Goal: Use online tool/utility: Utilize a website feature to perform a specific function

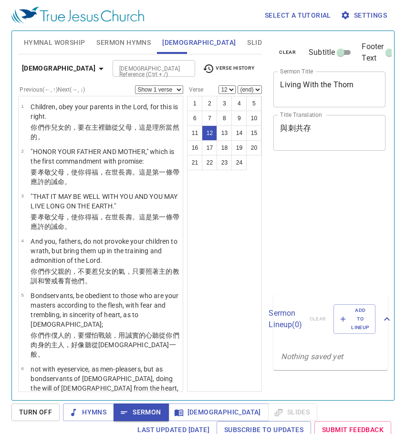
select select "12"
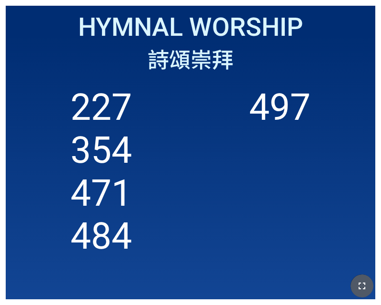
click at [360, 285] on icon "button" at bounding box center [362, 285] width 11 height 11
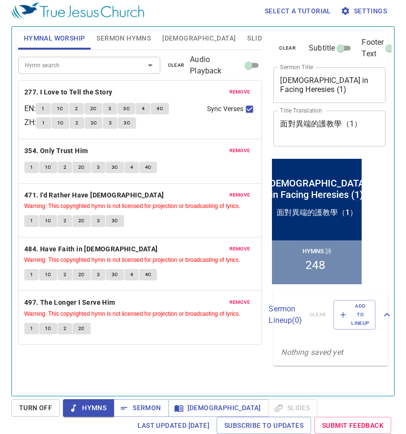
scroll to position [4, 0]
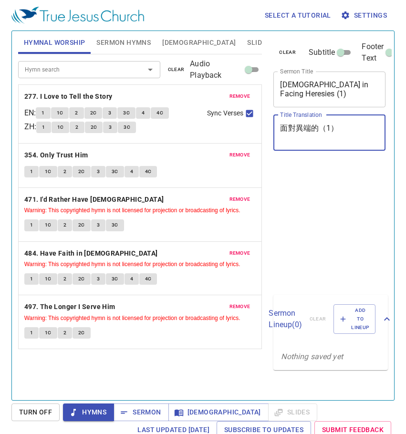
scroll to position [4, 0]
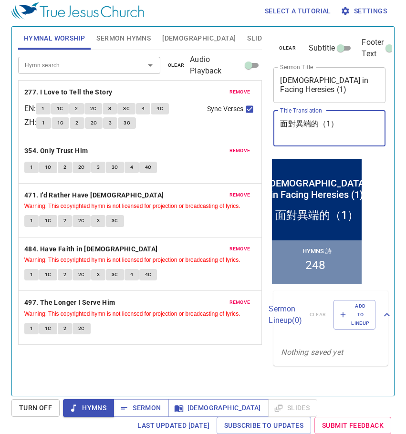
click at [319, 127] on textarea "面對異端的（1）" at bounding box center [329, 128] width 99 height 18
click at [320, 128] on textarea "面對異端的（1）" at bounding box center [329, 128] width 99 height 18
click at [318, 119] on textarea "面對異端的（1）" at bounding box center [329, 128] width 99 height 18
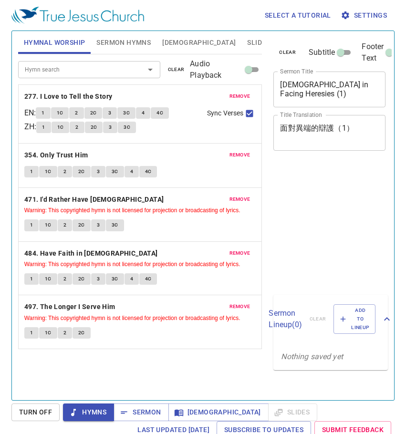
scroll to position [4, 0]
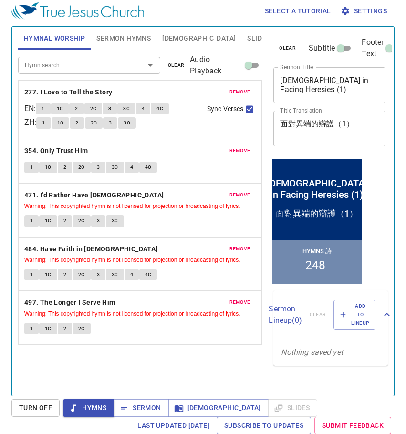
click at [375, 10] on span "Settings" at bounding box center [364, 11] width 44 height 12
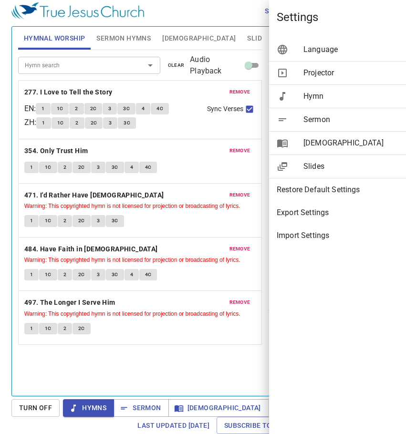
click at [397, 17] on div at bounding box center [203, 217] width 406 height 434
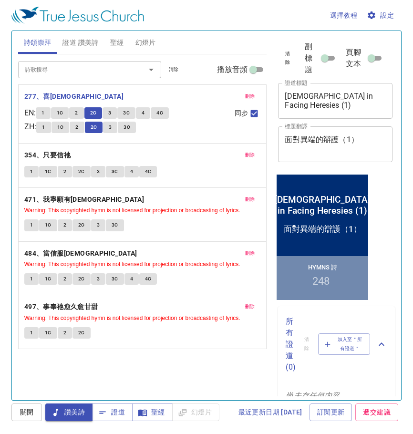
click at [111, 113] on span "3" at bounding box center [109, 113] width 3 height 9
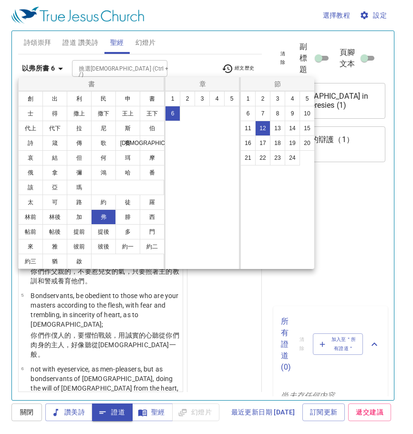
select select "12"
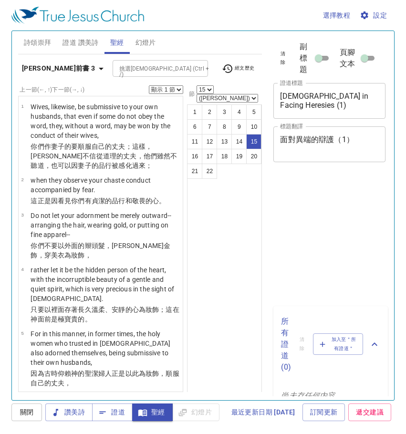
select select "15"
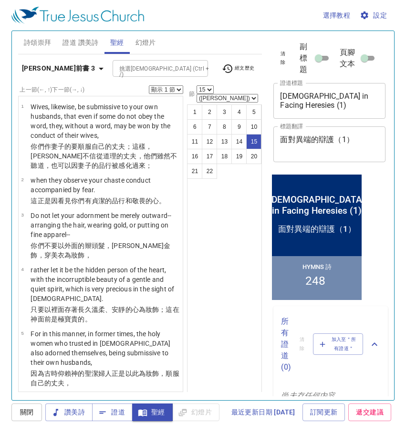
scroll to position [797, 0]
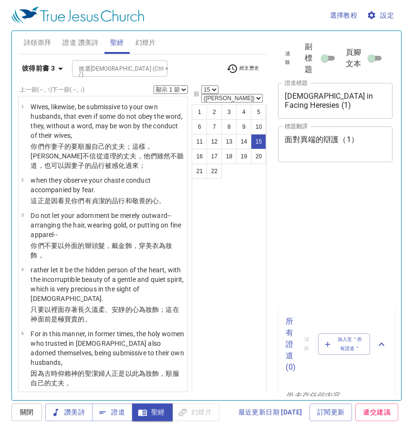
select select "15"
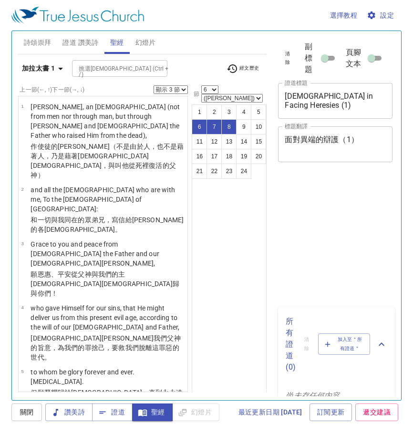
select select "3"
select select "6"
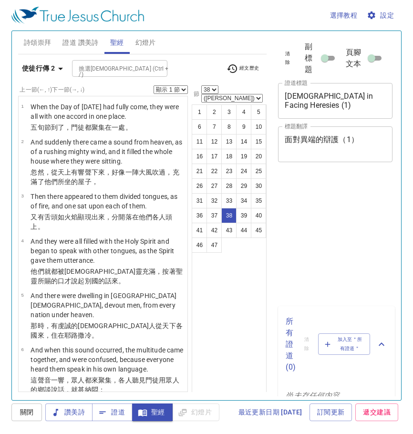
select select "38"
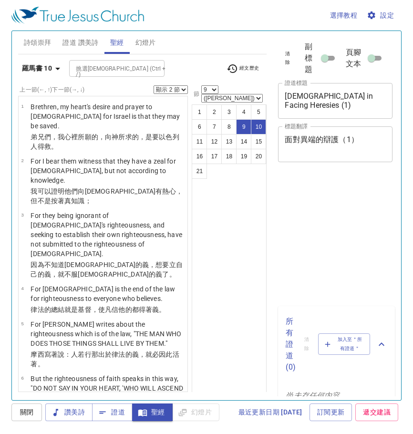
select select "2"
select select "9"
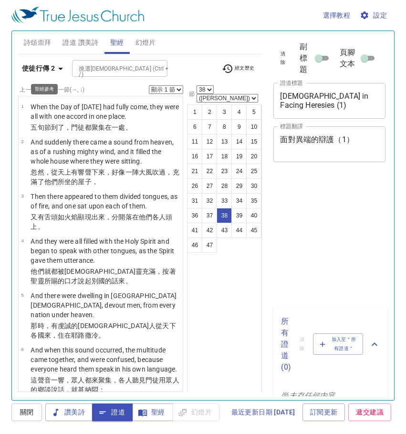
select select "38"
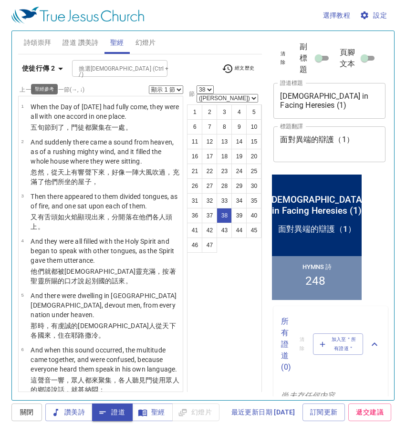
scroll to position [1929, 0]
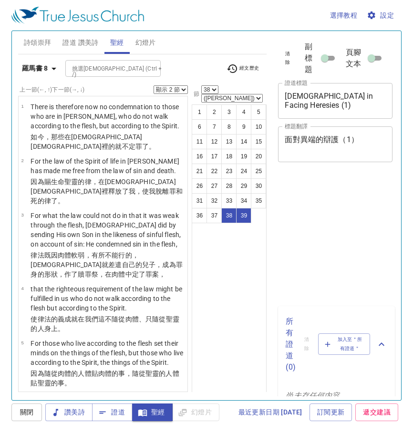
select select "2"
select select "38"
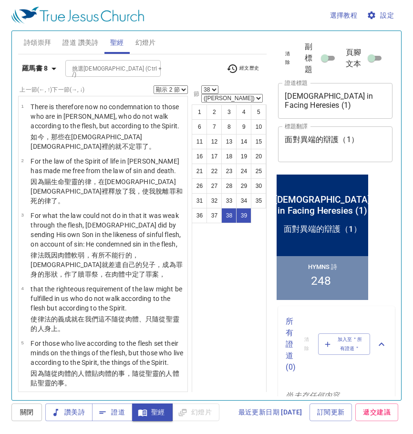
scroll to position [1872, 0]
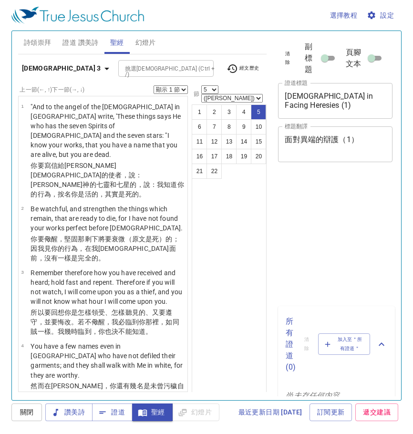
select select "5"
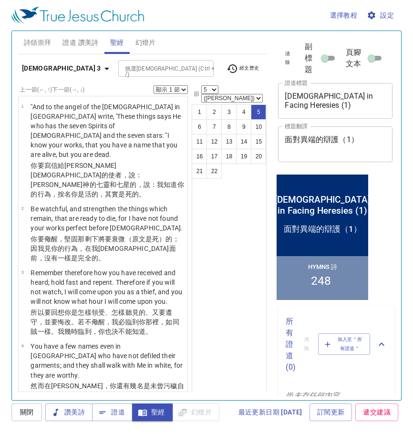
scroll to position [277, 0]
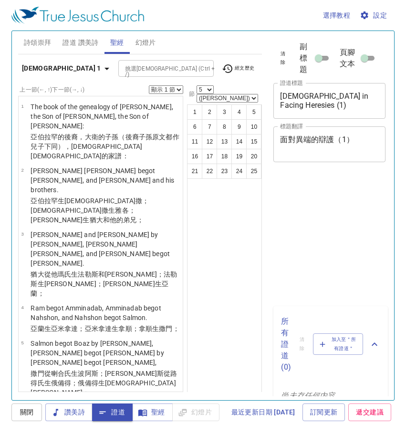
select select "5"
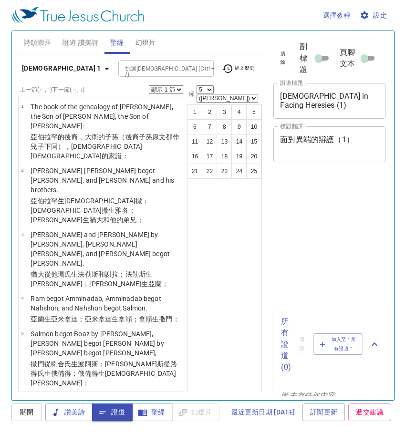
select select "5"
